Goal: Information Seeking & Learning: Learn about a topic

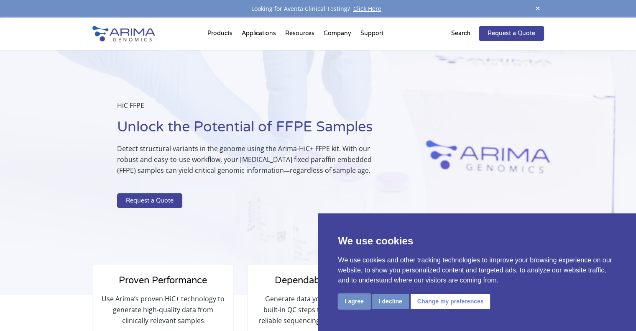
click at [369, 294] on button "I agree" at bounding box center [354, 301] width 32 height 15
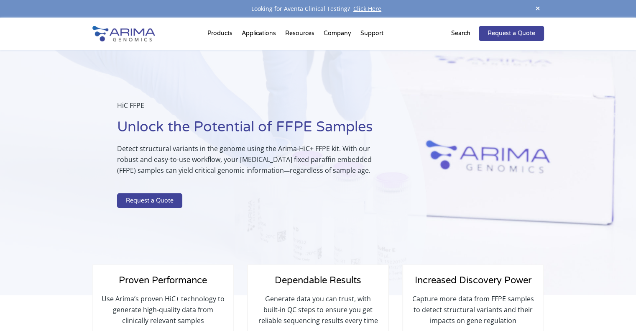
click at [287, 215] on div "HiC FFPE Unlock the Potential of FFPE Samples Detect structural variants in the…" at bounding box center [213, 172] width 427 height 245
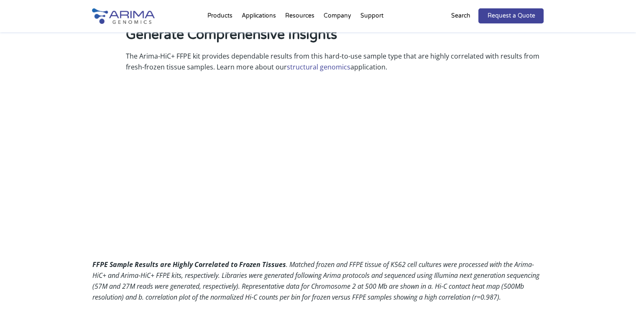
scroll to position [806, 0]
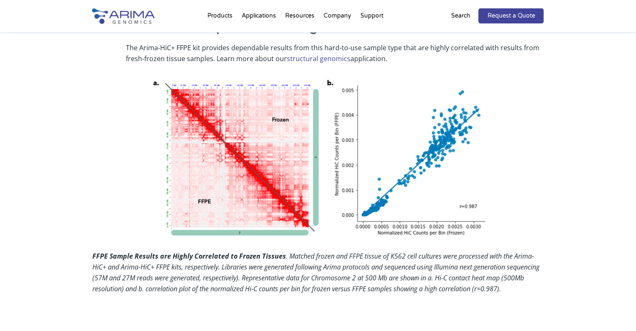
click at [112, 135] on div "Generate Comprehensive Insights The Arima-HiC+ FFPE kit provides dependable res…" at bounding box center [318, 155] width 452 height 277
click at [110, 142] on div "Generate Comprehensive Insights The Arima-HiC+ FFPE kit provides dependable res…" at bounding box center [318, 155] width 452 height 277
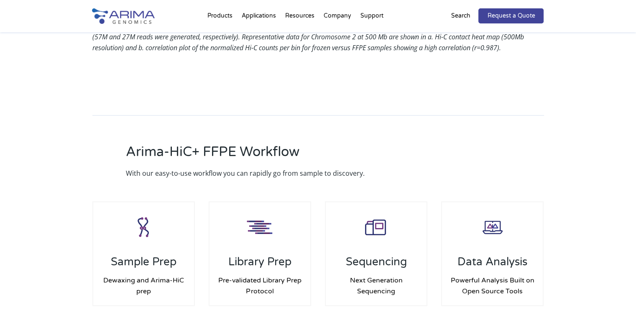
scroll to position [1076, 0]
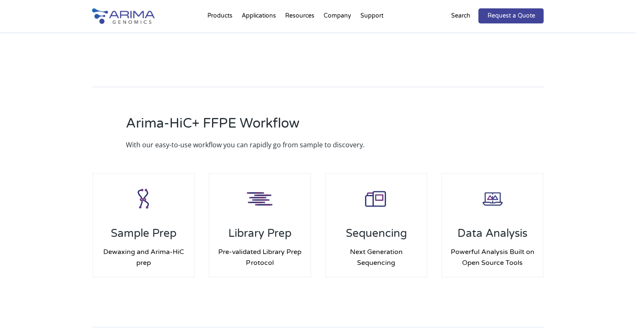
click at [43, 142] on div "Arima-HiC+ FFPE Workflow With our easy-to-use workflow you can rapidly go from …" at bounding box center [318, 184] width 636 height 276
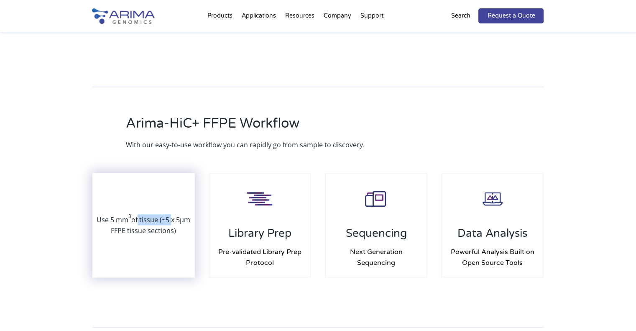
drag, startPoint x: 134, startPoint y: 210, endPoint x: 169, endPoint y: 206, distance: 34.5
click at [169, 214] on p "Use 5 mm 3 of tissue (~5 x 5µm FFPE tissue sections)" at bounding box center [143, 225] width 101 height 22
click at [154, 219] on p "Use 5 mm 3 of tissue (~5 x 5µm FFPE tissue sections)" at bounding box center [143, 225] width 101 height 22
drag, startPoint x: 171, startPoint y: 218, endPoint x: 134, endPoint y: 206, distance: 39.0
click at [137, 214] on p "Use 5 mm 3 of tissue (~5 x 5µm FFPE tissue sections)" at bounding box center [143, 225] width 101 height 22
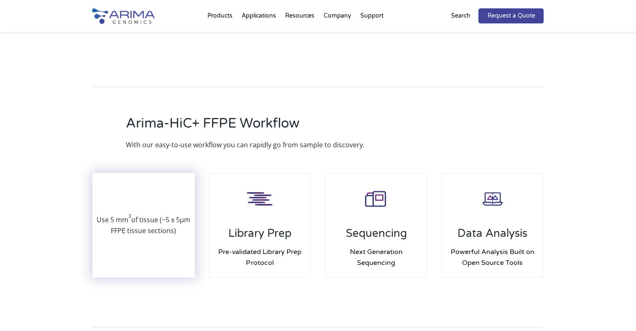
click at [125, 214] on p "Use 5 mm 3 of tissue (~5 x 5µm FFPE tissue sections)" at bounding box center [143, 225] width 101 height 22
drag, startPoint x: 118, startPoint y: 207, endPoint x: 177, endPoint y: 206, distance: 59.8
click at [177, 214] on p "Use 5 mm 3 of tissue (~5 x 5µm FFPE tissue sections)" at bounding box center [143, 225] width 101 height 22
click at [165, 217] on p "Use 5 mm 3 of tissue (~5 x 5µm FFPE tissue sections)" at bounding box center [143, 225] width 101 height 22
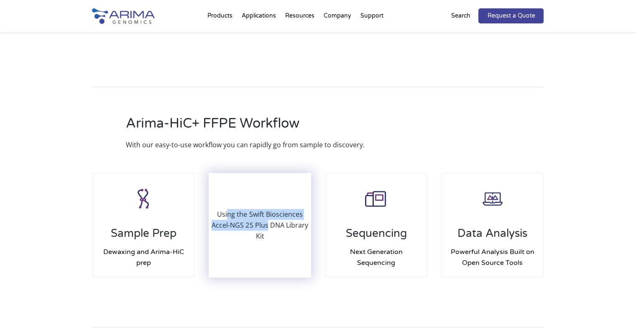
drag, startPoint x: 227, startPoint y: 205, endPoint x: 267, endPoint y: 219, distance: 42.8
click at [267, 219] on p "Using the Swift Biosciences Accel-NGS 2S Plus DNA Library Kit" at bounding box center [260, 225] width 101 height 33
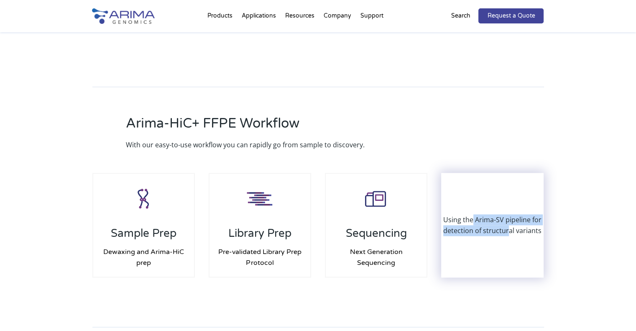
drag, startPoint x: 510, startPoint y: 219, endPoint x: 472, endPoint y: 205, distance: 39.9
click at [472, 205] on div "Using the Arima-SV pipeline for detection of structural variants" at bounding box center [492, 225] width 101 height 103
click at [475, 231] on div "Using the Arima-SV pipeline for detection of structural variants" at bounding box center [492, 225] width 101 height 103
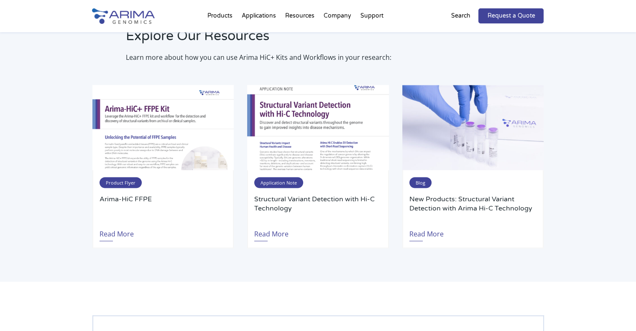
scroll to position [1614, 0]
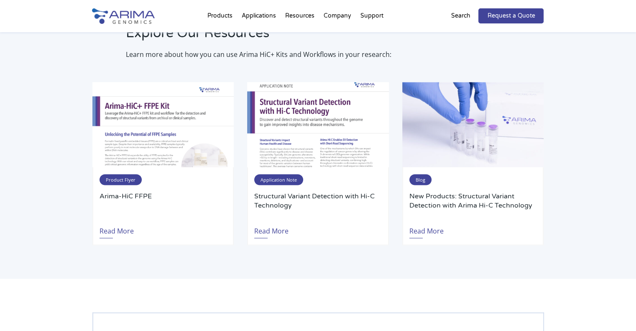
click at [320, 249] on div "Explore Our Resources Learn more about how you can use Arima HiC+ Kits and Work…" at bounding box center [318, 134] width 636 height 289
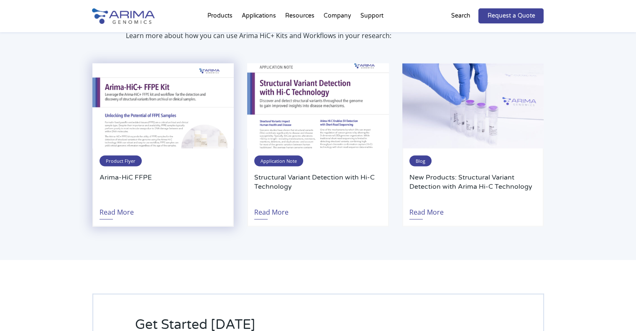
scroll to position [1632, 0]
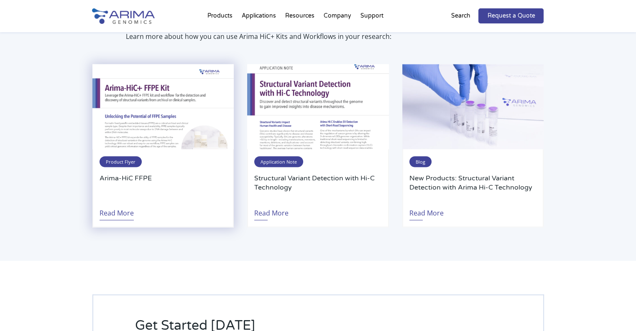
click at [120, 203] on link "Read More" at bounding box center [117, 210] width 34 height 19
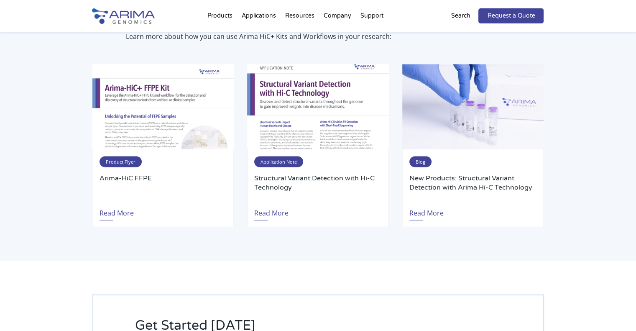
click at [10, 159] on div "Explore Our Resources Learn more about how you can use Arima HiC+ Kits and Work…" at bounding box center [318, 116] width 636 height 289
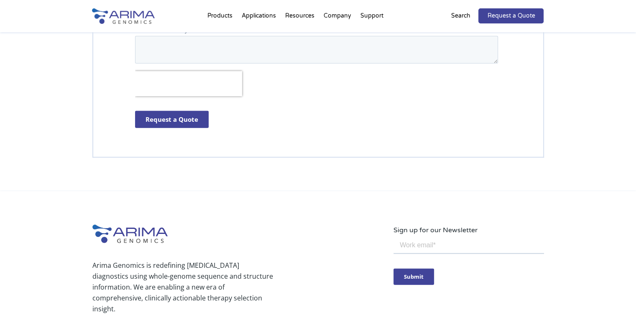
scroll to position [2295, 0]
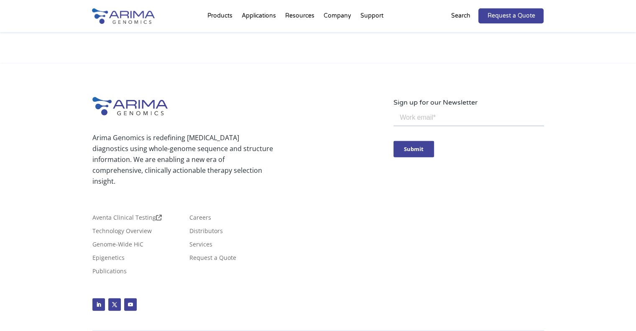
click at [42, 147] on div "Arima Genomics is redefining [MEDICAL_DATA] diagnostics using whole-genome sequ…" at bounding box center [318, 209] width 636 height 291
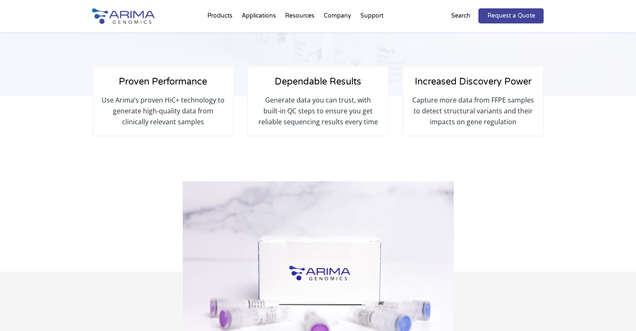
scroll to position [0, 0]
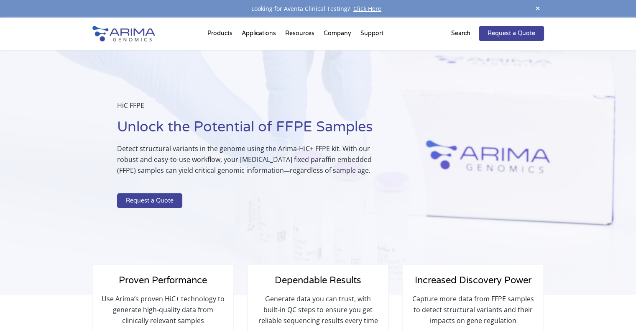
click at [42, 147] on div "HiC FFPE Unlock the Potential of FFPE Samples Detect structural variants in the…" at bounding box center [213, 172] width 427 height 245
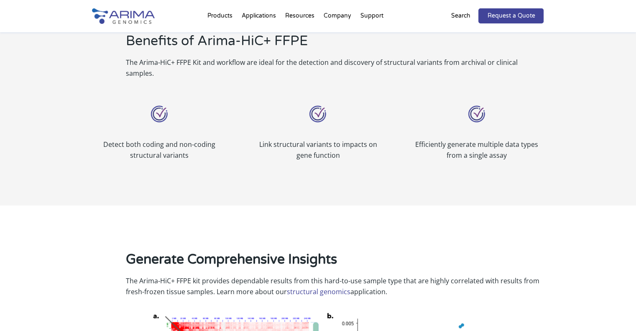
scroll to position [574, 0]
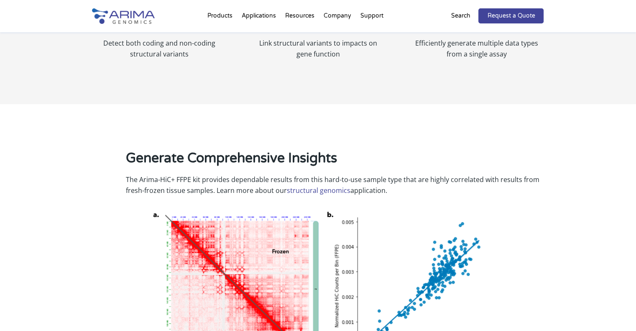
click at [42, 148] on div "Generate Comprehensive Insights The Arima-HiC+ FFPE kit provides dependable res…" at bounding box center [318, 275] width 636 height 343
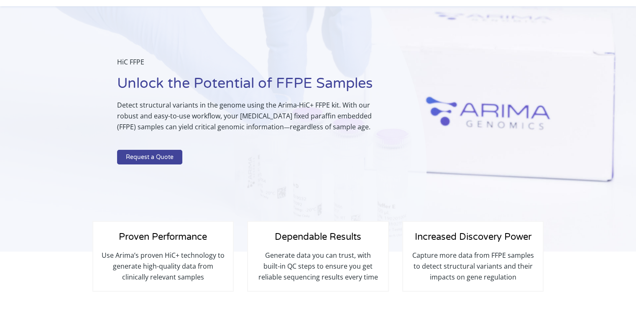
scroll to position [0, 0]
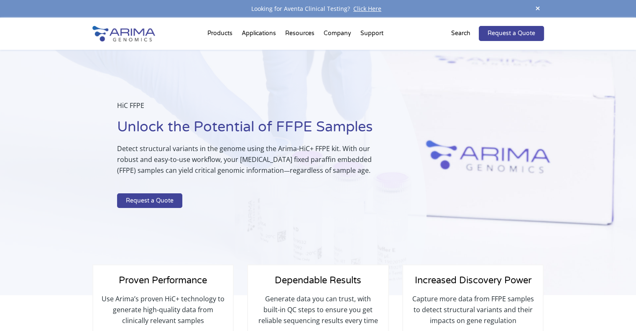
click at [61, 130] on div "HiC FFPE Unlock the Potential of FFPE Samples Detect structural variants in the…" at bounding box center [213, 172] width 427 height 245
